Goal: Information Seeking & Learning: Learn about a topic

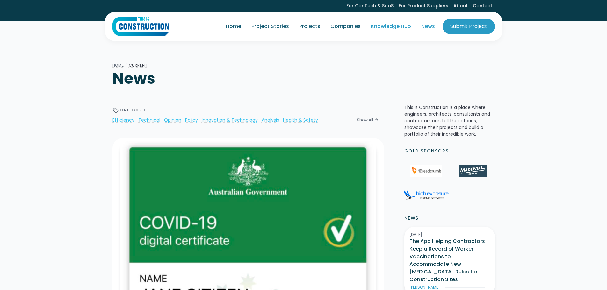
click at [383, 28] on link "Knowledge Hub" at bounding box center [391, 27] width 50 height 18
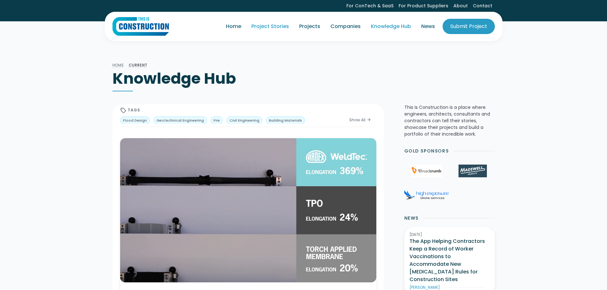
click at [259, 25] on link "Project Stories" at bounding box center [270, 27] width 48 height 18
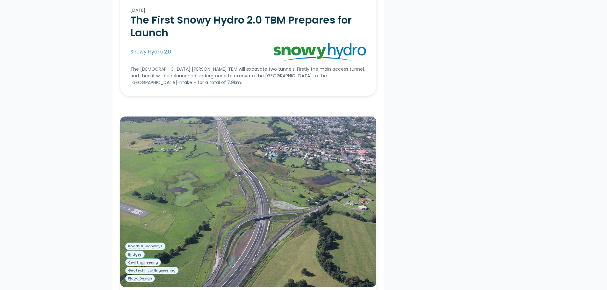
scroll to position [1051, 0]
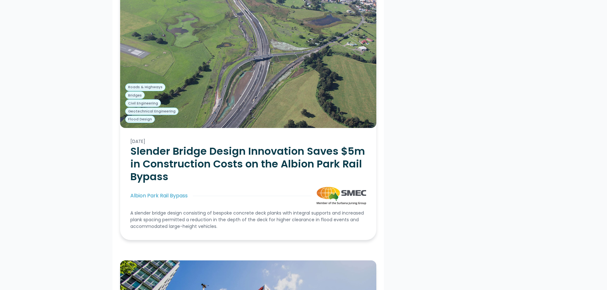
click at [280, 150] on h2 "Slender Bridge Design Innovation Saves $5m in Construction Costs on the Albion …" at bounding box center [248, 164] width 236 height 38
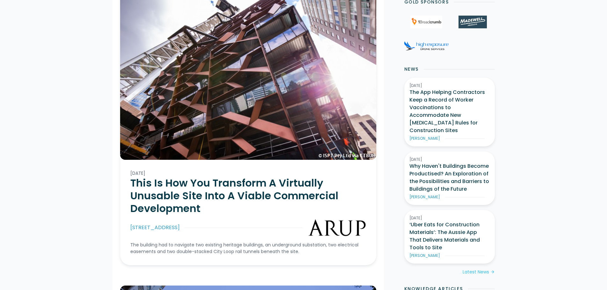
scroll to position [159, 0]
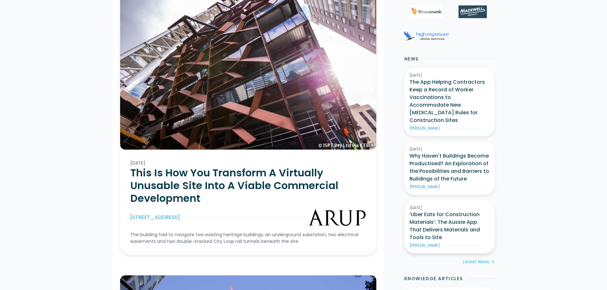
click at [446, 211] on h3 "‘Uber Eats for Construction Materials’: The Aussie App That Delivers Materials …" at bounding box center [449, 226] width 80 height 31
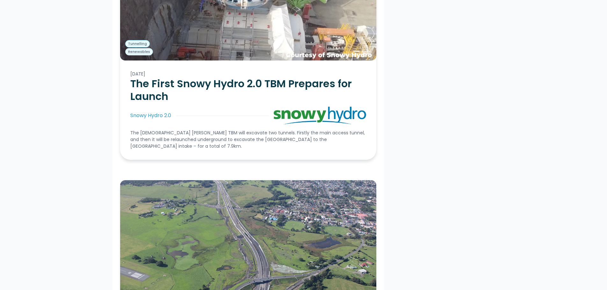
scroll to position [1019, 0]
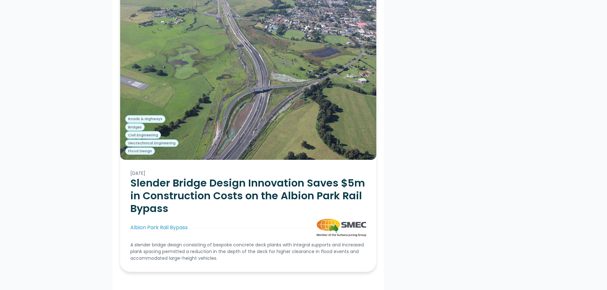
click at [260, 177] on h2 "Slender Bridge Design Innovation Saves $5m in Construction Costs on the Albion …" at bounding box center [248, 196] width 236 height 38
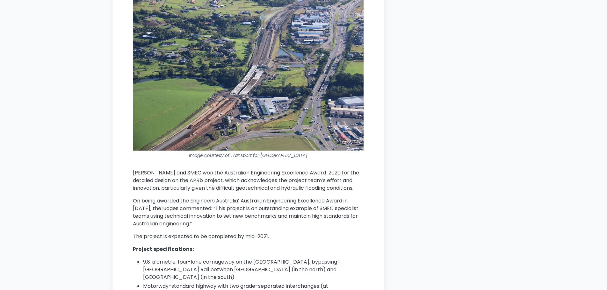
scroll to position [2516, 0]
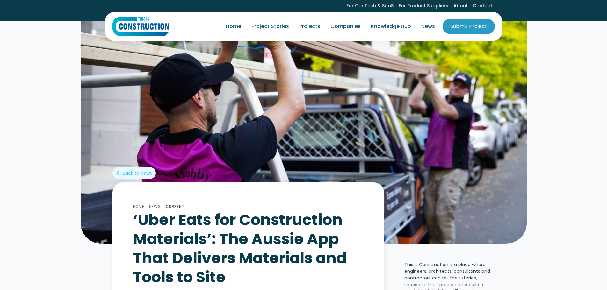
click at [296, 111] on img at bounding box center [304, 132] width 446 height 223
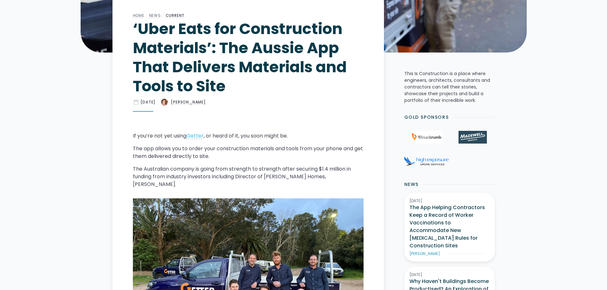
scroll to position [350, 0]
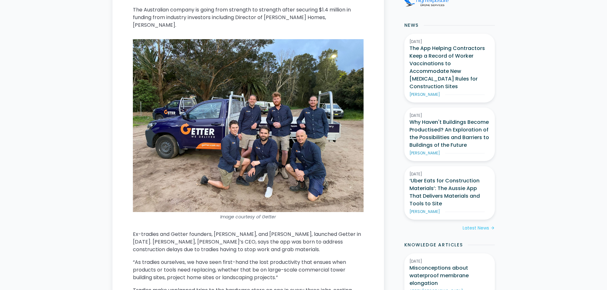
click at [272, 109] on img at bounding box center [248, 125] width 231 height 173
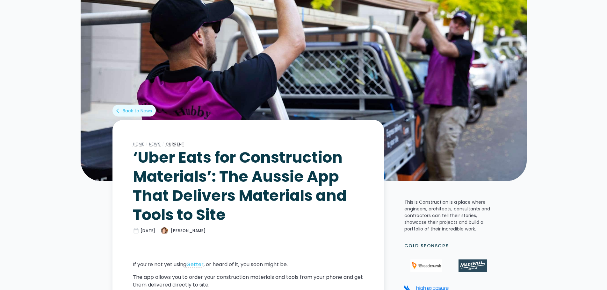
scroll to position [64, 0]
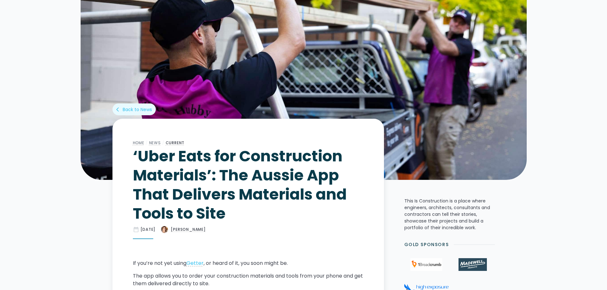
click at [272, 156] on h1 "‘Uber Eats for Construction Materials’: The Aussie App That Delivers Materials …" at bounding box center [248, 185] width 231 height 76
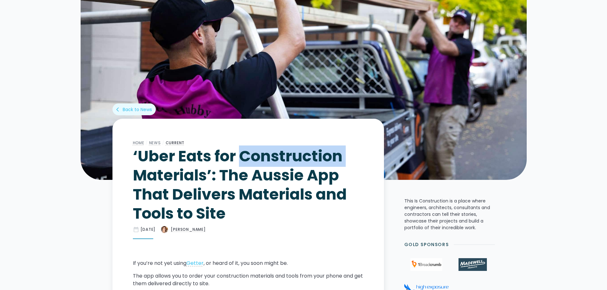
click at [272, 156] on h1 "‘Uber Eats for Construction Materials’: The Aussie App That Delivers Materials …" at bounding box center [248, 185] width 231 height 76
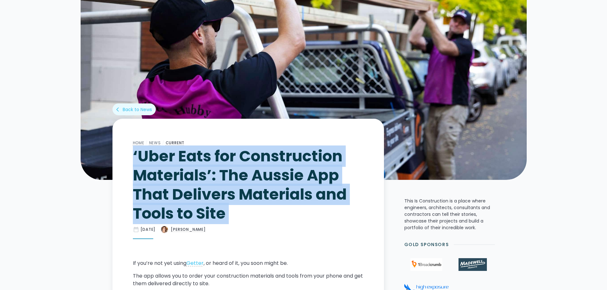
click at [272, 157] on h1 "‘Uber Eats for Construction Materials’: The Aussie App That Delivers Materials …" at bounding box center [248, 185] width 231 height 76
copy h1 "‘Uber Eats for Construction Materials’: The Aussie App That Delivers Materials …"
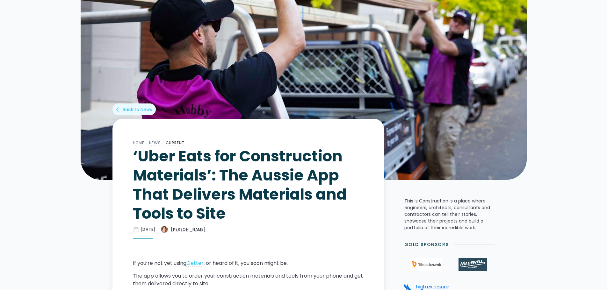
click at [293, 225] on div "Home / News / Current ‘Uber Eats for Construction Materials’: The Aussie App Th…" at bounding box center [248, 189] width 231 height 100
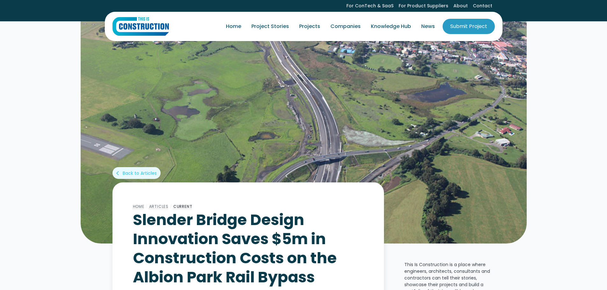
click at [262, 219] on h1 "Slender Bridge Design Innovation Saves $5m in Construction Costs on the Albion …" at bounding box center [248, 248] width 231 height 76
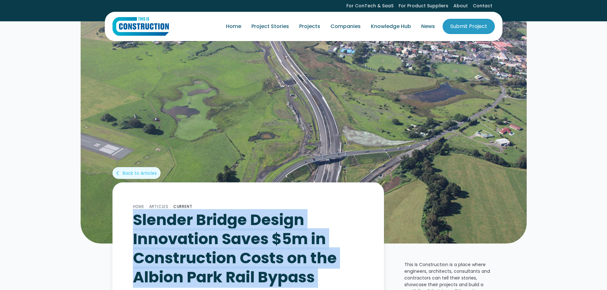
click at [262, 219] on h1 "Slender Bridge Design Innovation Saves $5m in Construction Costs on the Albion …" at bounding box center [248, 248] width 231 height 76
copy h1 "Slender Bridge Design Innovation Saves $5m in Construction Costs on the Albion …"
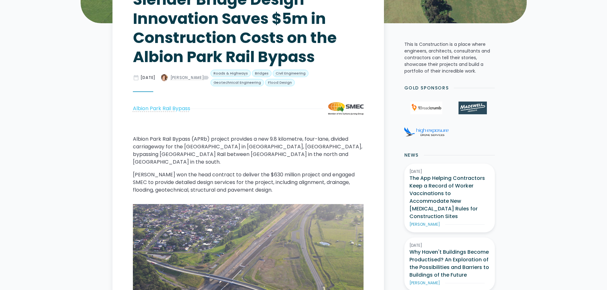
scroll to position [191, 0]
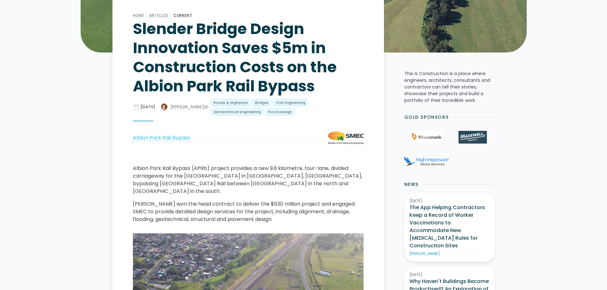
click at [280, 174] on p "Albion Park Rail Bypass (APRb) project provides a new 9.8 kilometre, four-lane,…" at bounding box center [248, 180] width 231 height 31
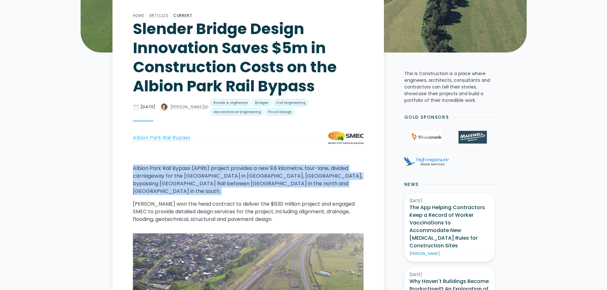
click at [280, 174] on p "Albion Park Rail Bypass (APRb) project provides a new 9.8 kilometre, four-lane,…" at bounding box center [248, 180] width 231 height 31
click at [289, 177] on p "Albion Park Rail Bypass (APRb) project provides a new 9.8 kilometre, four-lane,…" at bounding box center [248, 180] width 231 height 31
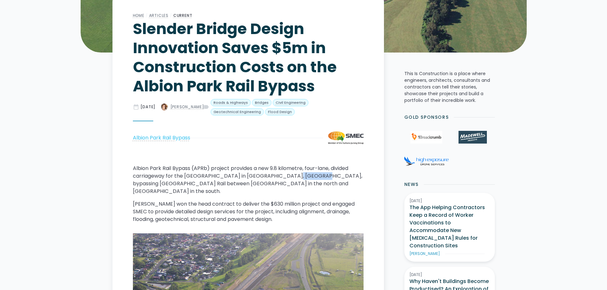
click at [289, 177] on p "Albion Park Rail Bypass (APRb) project provides a new 9.8 kilometre, four-lane,…" at bounding box center [248, 180] width 231 height 31
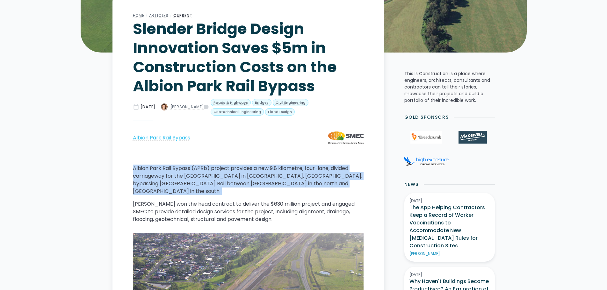
click at [289, 177] on p "Albion Park Rail Bypass (APRb) project provides a new 9.8 kilometre, four-lane,…" at bounding box center [248, 180] width 231 height 31
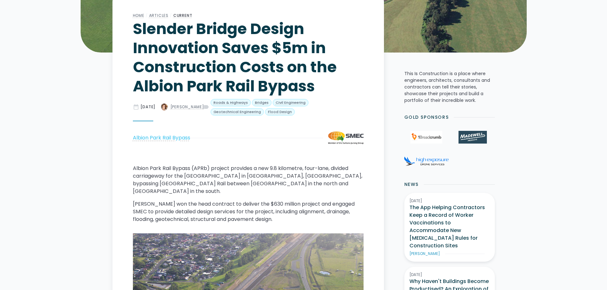
click at [276, 206] on p "[PERSON_NAME] won the head contract to deliver the $630 million project and eng…" at bounding box center [248, 211] width 231 height 23
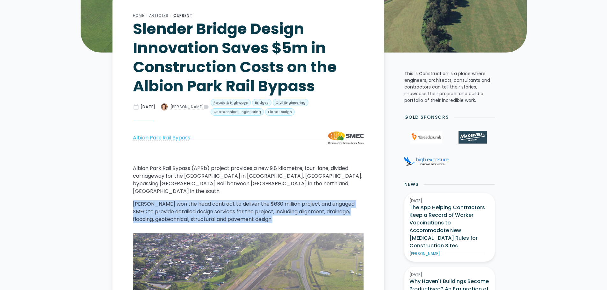
click at [276, 206] on p "Fulton Hogan won the head contract to deliver the $630 million project and enga…" at bounding box center [248, 211] width 231 height 23
click at [277, 201] on p "Fulton Hogan won the head contract to deliver the $630 million project and enga…" at bounding box center [248, 211] width 231 height 23
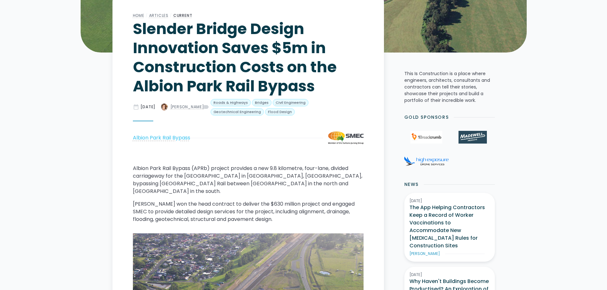
click at [274, 173] on p "Albion Park Rail Bypass (APRb) project provides a new 9.8 kilometre, four-lane,…" at bounding box center [248, 180] width 231 height 31
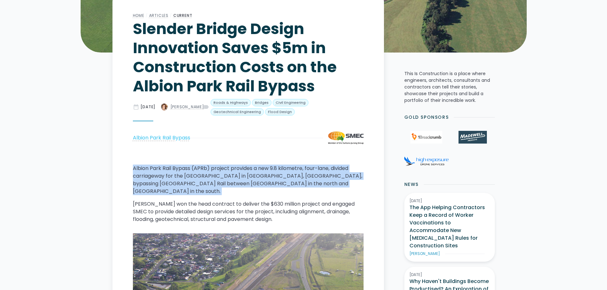
click at [274, 173] on p "Albion Park Rail Bypass (APRb) project provides a new 9.8 kilometre, four-lane,…" at bounding box center [248, 180] width 231 height 31
click at [197, 168] on p "Albion Park Rail Bypass (APRb) project provides a new 9.8 kilometre, four-lane,…" at bounding box center [248, 180] width 231 height 31
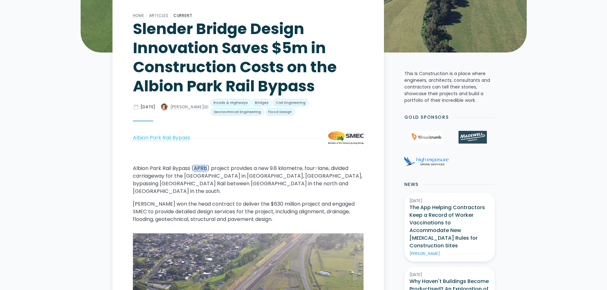
click at [197, 168] on p "Albion Park Rail Bypass (APRb) project provides a new 9.8 kilometre, four-lane,…" at bounding box center [248, 180] width 231 height 31
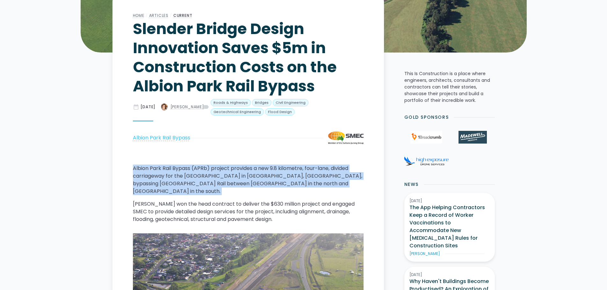
click at [197, 168] on p "Albion Park Rail Bypass (APRb) project provides a new 9.8 kilometre, four-lane,…" at bounding box center [248, 180] width 231 height 31
click at [201, 169] on p "Albion Park Rail Bypass (APRb) project provides a new 9.8 kilometre, four-lane,…" at bounding box center [248, 180] width 231 height 31
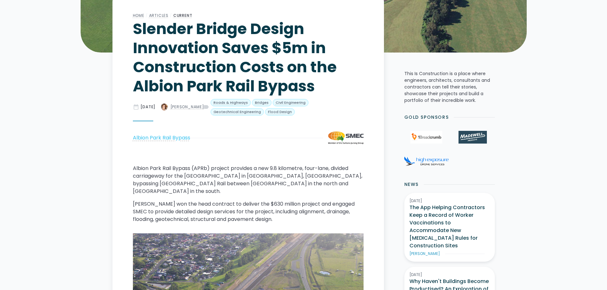
click at [199, 169] on p "Albion Park Rail Bypass (APRb) project provides a new 9.8 kilometre, four-lane,…" at bounding box center [248, 180] width 231 height 31
click at [272, 200] on p "Fulton Hogan won the head contract to deliver the $630 million project and enga…" at bounding box center [248, 211] width 231 height 23
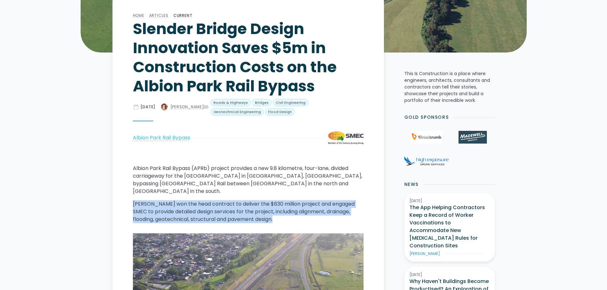
click at [272, 200] on p "Fulton Hogan won the head contract to deliver the $630 million project and enga…" at bounding box center [248, 211] width 231 height 23
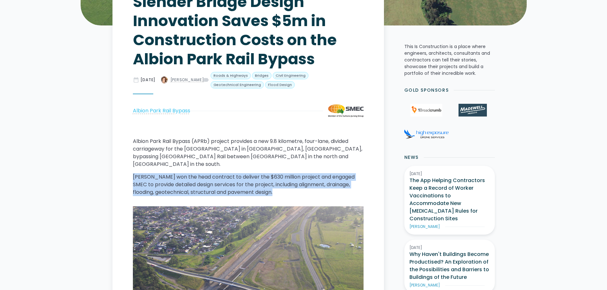
scroll to position [382, 0]
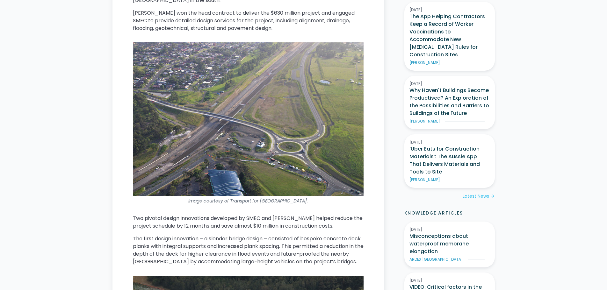
click at [258, 222] on p "Two pivotal design innovations developed by SMEC and Fulton Hogan helped reduce…" at bounding box center [248, 222] width 231 height 15
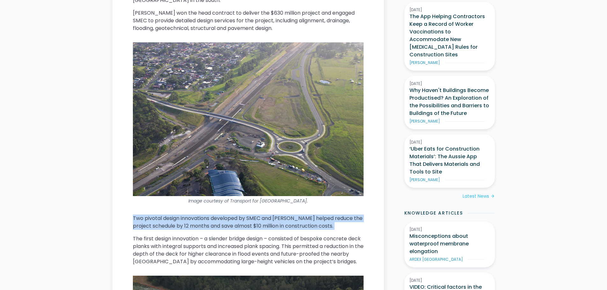
click at [258, 222] on p "Two pivotal design innovations developed by SMEC and Fulton Hogan helped reduce…" at bounding box center [248, 222] width 231 height 15
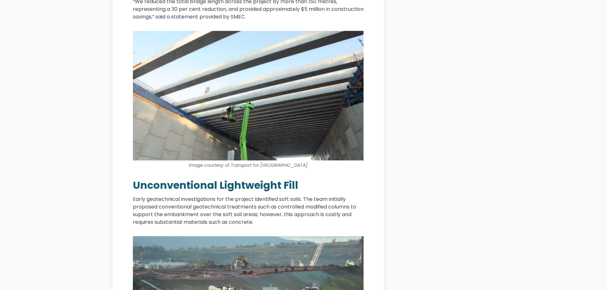
scroll to position [1529, 0]
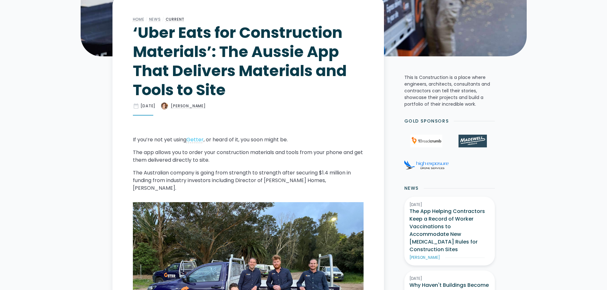
scroll to position [191, 0]
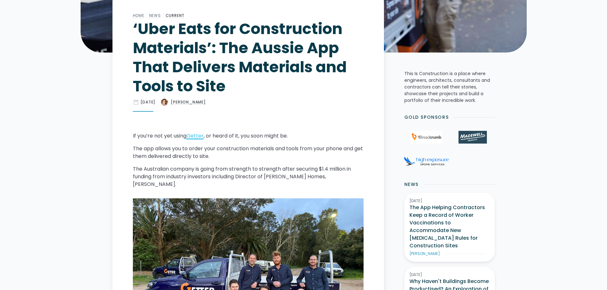
click at [200, 135] on link "Getter" at bounding box center [194, 135] width 17 height 7
click at [264, 168] on p "The Australian company is going from strength to strength after securing $1.4 m…" at bounding box center [248, 176] width 231 height 23
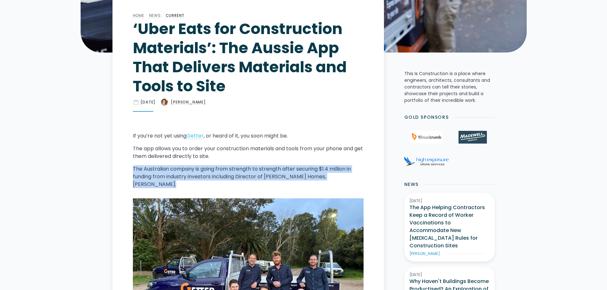
click at [264, 168] on p "The Australian company is going from strength to strength after securing $1.4 m…" at bounding box center [248, 176] width 231 height 23
click at [274, 171] on p "The Australian company is going from strength to strength after securing $1.4 m…" at bounding box center [248, 176] width 231 height 23
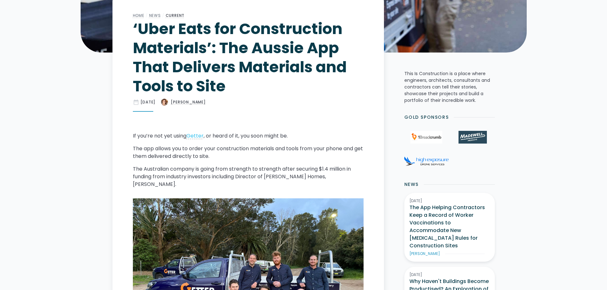
click at [285, 171] on p "The Australian company is going from strength to strength after securing $1.4 m…" at bounding box center [248, 176] width 231 height 23
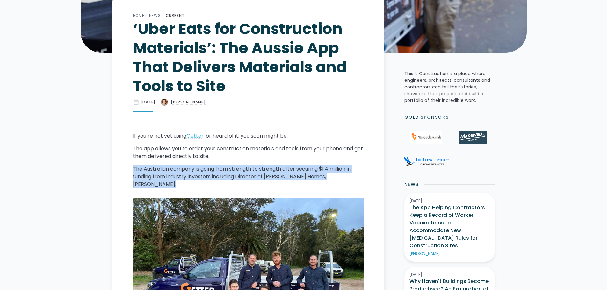
click at [285, 171] on p "The Australian company is going from strength to strength after securing $1.4 m…" at bounding box center [248, 176] width 231 height 23
click at [280, 171] on p "The Australian company is going from strength to strength after securing $1.4 m…" at bounding box center [248, 176] width 231 height 23
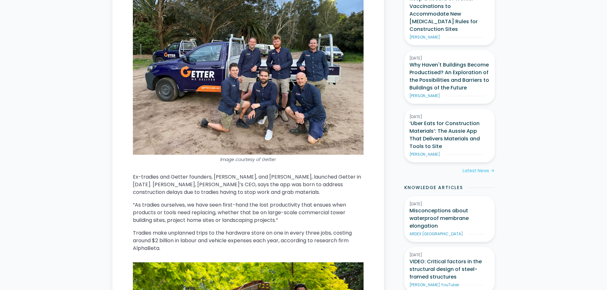
scroll to position [414, 0]
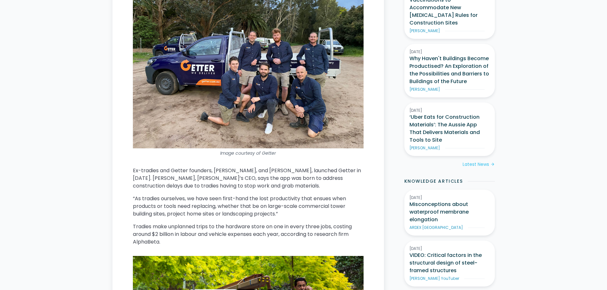
click at [220, 167] on p "Ex-tradies and Getter founders, Tom Burton, and Aaron Smith, launched Getter in…" at bounding box center [248, 178] width 231 height 23
click at [232, 167] on p "Ex-tradies and Getter founders, Tom Burton, and Aaron Smith, launched Getter in…" at bounding box center [248, 178] width 231 height 23
copy p "Tom Burton"
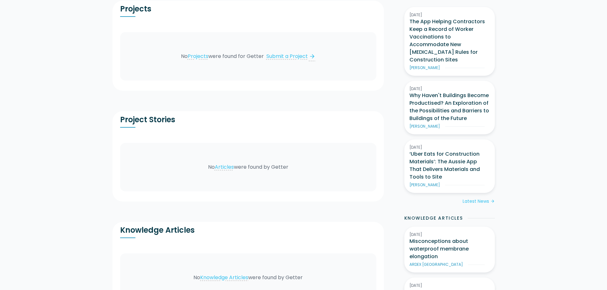
scroll to position [191, 0]
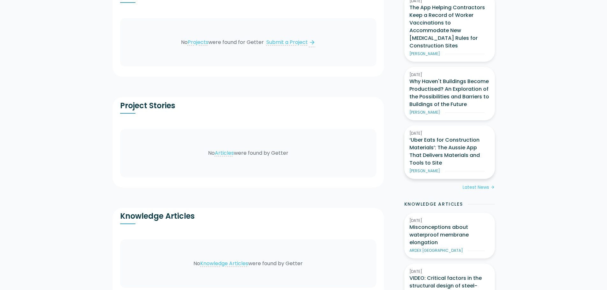
click at [449, 144] on h3 "‘Uber Eats for Construction Materials’: The Aussie App That Delivers Materials …" at bounding box center [449, 151] width 80 height 31
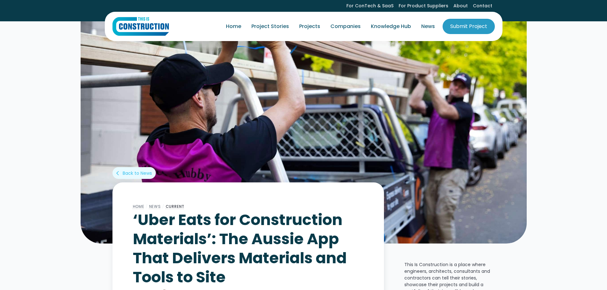
scroll to position [191, 0]
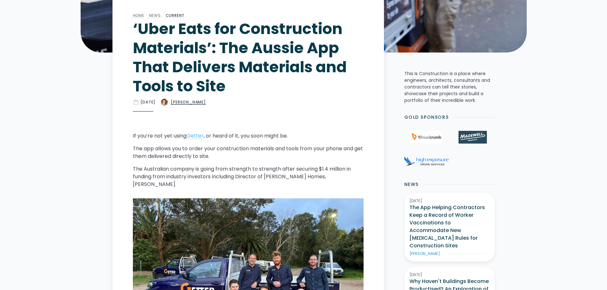
click at [205, 100] on div "[PERSON_NAME]" at bounding box center [188, 102] width 35 height 6
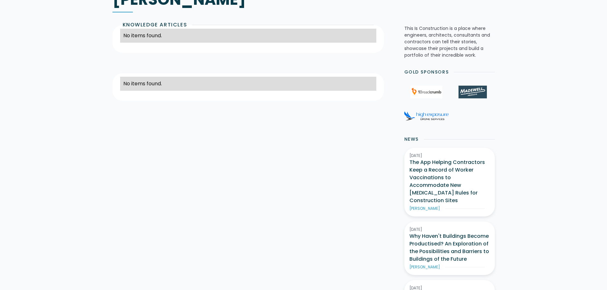
scroll to position [191, 0]
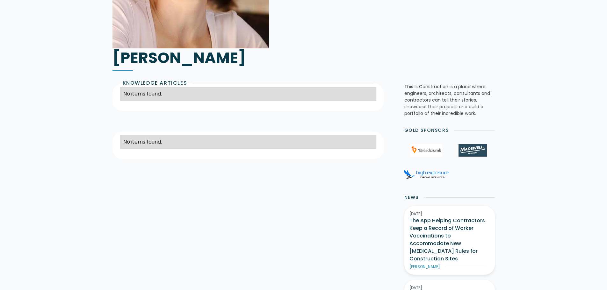
click at [449, 96] on p "This Is Construction is a place where engineers, architects, consultants and co…" at bounding box center [449, 99] width 90 height 33
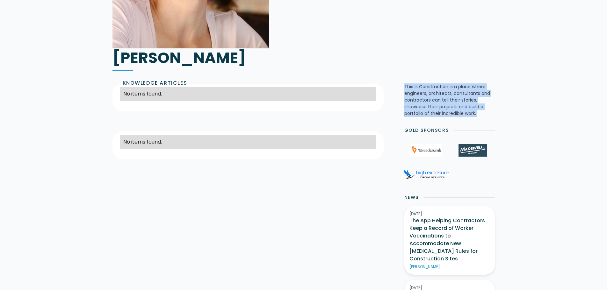
click at [449, 96] on p "This Is Construction is a place where engineers, architects, consultants and co…" at bounding box center [449, 99] width 90 height 33
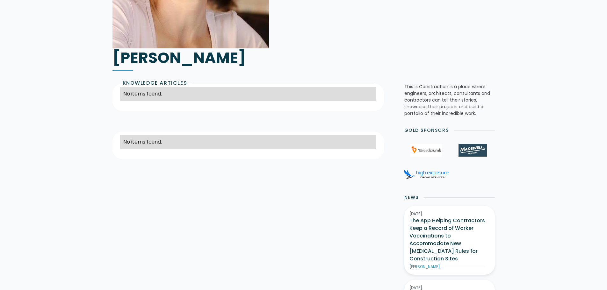
click at [534, 123] on div "Home / Authors / Current [PERSON_NAME] No items found. Knowledge Articles No it…" at bounding box center [303, 254] width 607 height 809
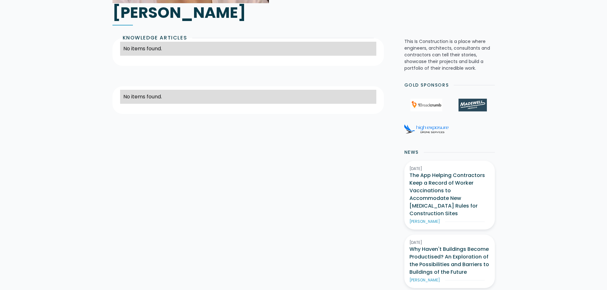
scroll to position [318, 0]
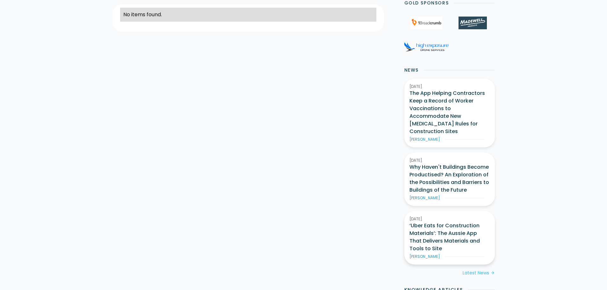
click at [450, 226] on h3 "‘Uber Eats for Construction Materials’: The Aussie App That Delivers Materials …" at bounding box center [449, 237] width 80 height 31
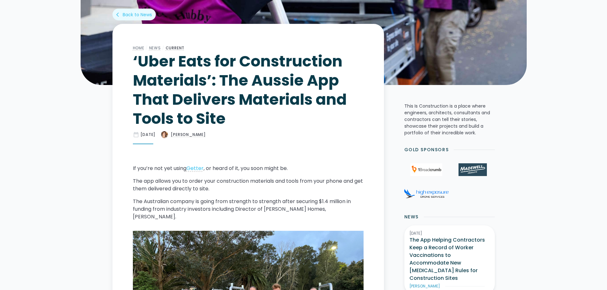
scroll to position [159, 0]
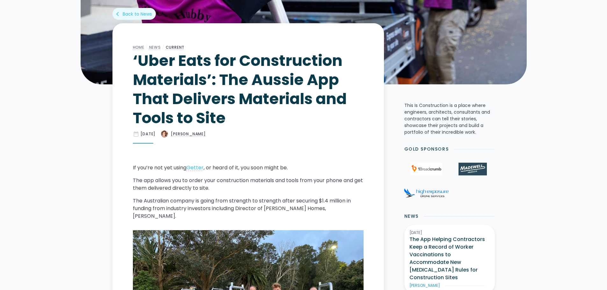
click at [296, 182] on p "The app allows you to order your construction materials and tools from your pho…" at bounding box center [248, 184] width 231 height 15
click at [306, 185] on p "The app allows you to order your construction materials and tools from your pho…" at bounding box center [248, 184] width 231 height 15
click at [304, 185] on p "The app allows you to order your construction materials and tools from your pho…" at bounding box center [248, 184] width 231 height 15
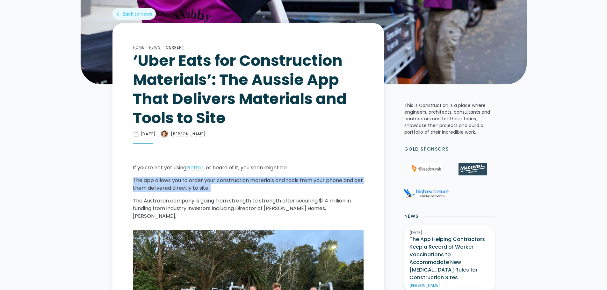
click at [304, 185] on p "The app allows you to order your construction materials and tools from your pho…" at bounding box center [248, 184] width 231 height 15
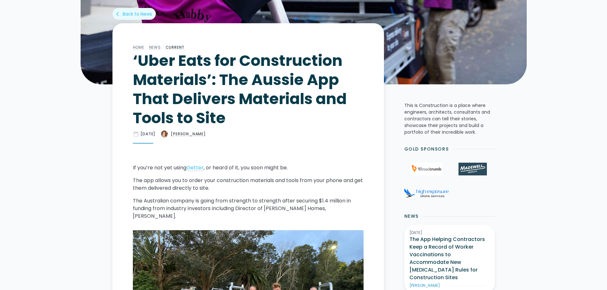
click at [266, 170] on p "If you’re not yet using Getter , or heard of it, you soon might be." at bounding box center [248, 168] width 231 height 8
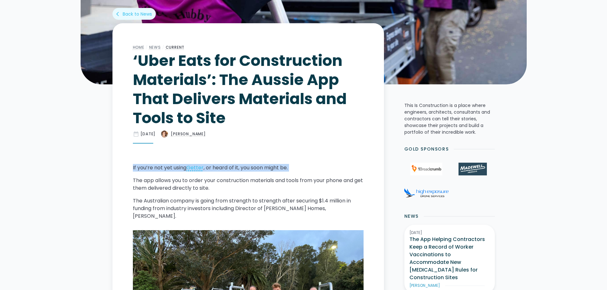
click at [266, 170] on p "If you’re not yet using Getter , or heard of it, you soon might be." at bounding box center [248, 168] width 231 height 8
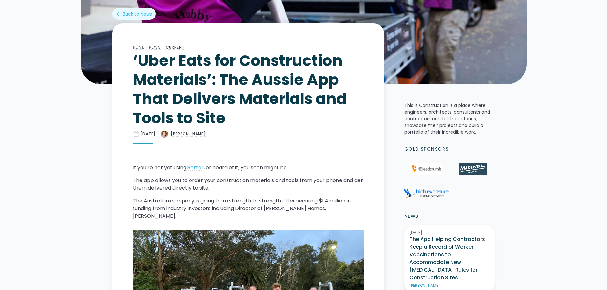
click at [279, 177] on p "The app allows you to order your construction materials and tools from your pho…" at bounding box center [248, 184] width 231 height 15
click at [269, 188] on p "The app allows you to order your construction materials and tools from your pho…" at bounding box center [248, 184] width 231 height 15
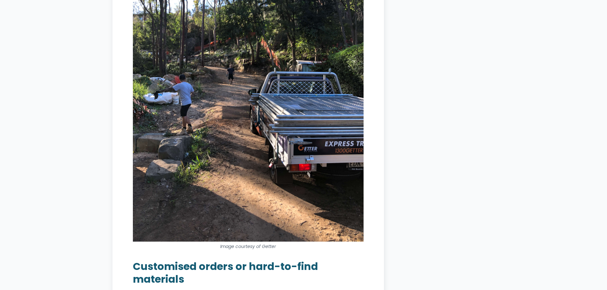
scroll to position [1274, 0]
